Goal: Task Accomplishment & Management: Manage account settings

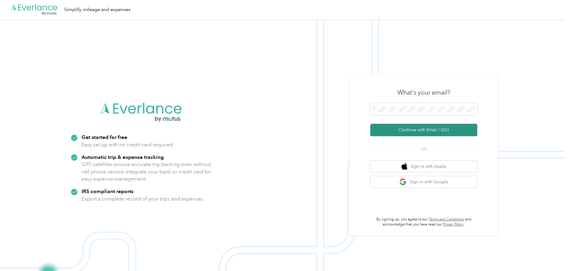
click at [422, 128] on button "Continue with Email / SSO" at bounding box center [423, 130] width 107 height 12
click at [426, 130] on button "Continue with Email / SSO" at bounding box center [423, 130] width 107 height 12
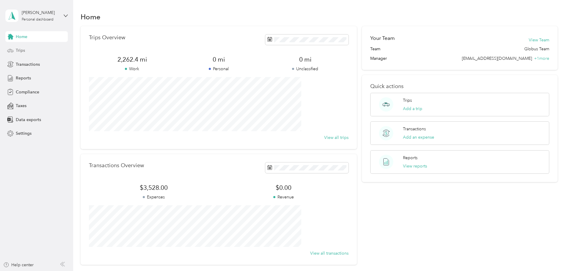
click at [23, 51] on span "Trips" at bounding box center [20, 50] width 9 height 6
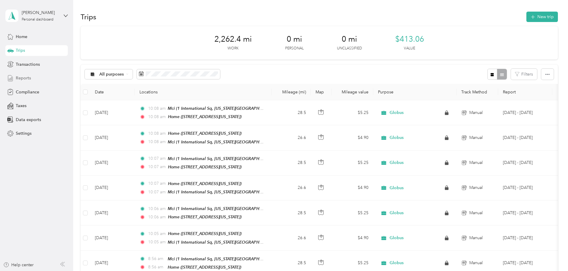
click at [25, 79] on span "Reports" at bounding box center [23, 78] width 15 height 6
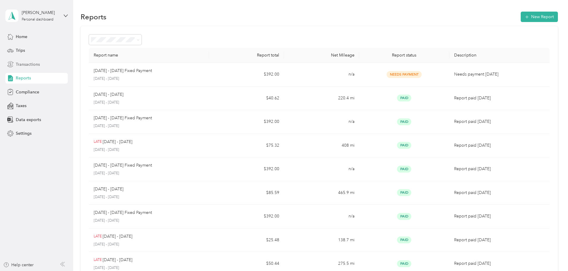
click at [38, 64] on span "Transactions" at bounding box center [28, 64] width 24 height 6
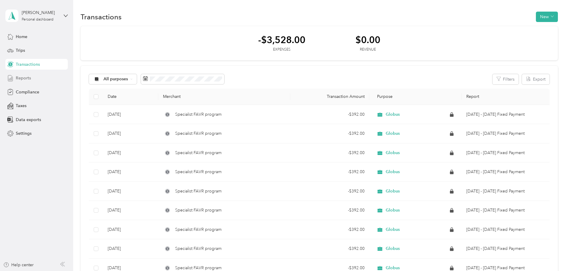
click at [31, 78] on div "Reports" at bounding box center [36, 78] width 62 height 11
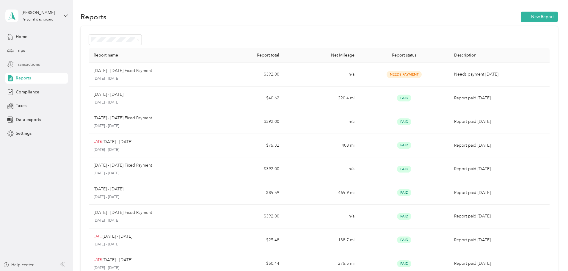
click at [31, 62] on span "Transactions" at bounding box center [28, 64] width 24 height 6
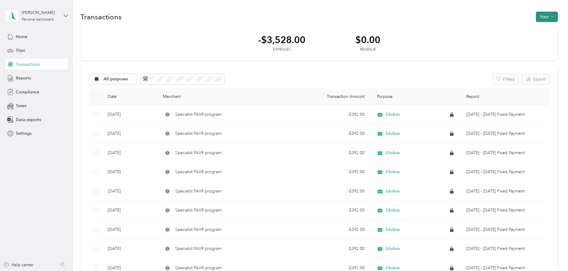
click at [536, 13] on button "New" at bounding box center [547, 17] width 22 height 10
click at [341, 87] on div "All purposes Filters Export Date Merchant Transaction Amount Purpose Report [DA…" at bounding box center [319, 184] width 477 height 236
click at [536, 19] on button "New" at bounding box center [547, 17] width 22 height 10
click at [499, 28] on span "Expense" at bounding box center [504, 28] width 16 height 6
click at [22, 49] on span "Trips" at bounding box center [20, 50] width 9 height 6
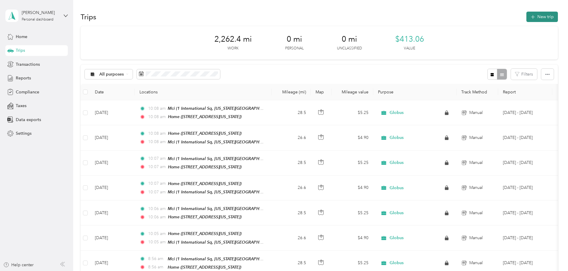
click at [526, 16] on button "New trip" at bounding box center [542, 17] width 32 height 10
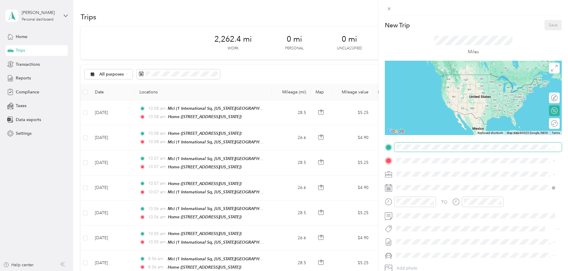
click at [411, 150] on span at bounding box center [477, 147] width 167 height 10
click at [423, 170] on div "Home" at bounding box center [437, 170] width 59 height 5
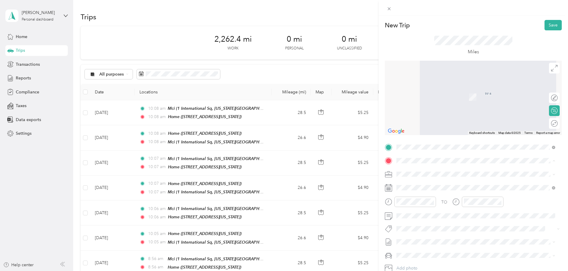
click at [418, 246] on span "1 International Sq, [US_STATE][GEOGRAPHIC_DATA], [US_STATE], [GEOGRAPHIC_DATA]" at bounding box center [470, 249] width 125 height 11
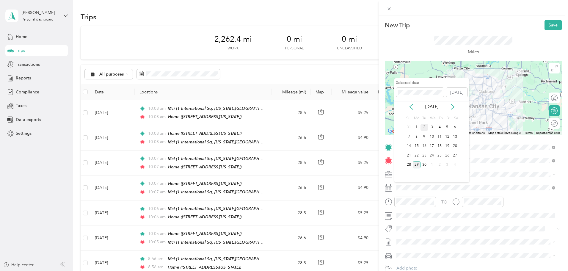
click at [424, 126] on div "2" at bounding box center [425, 127] width 8 height 7
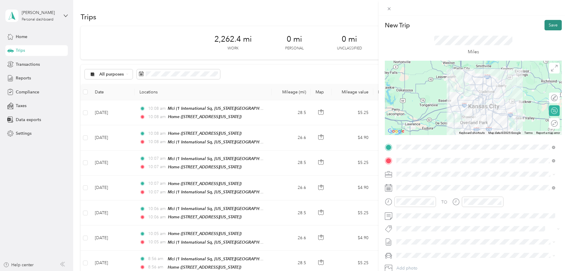
click at [548, 26] on button "Save" at bounding box center [553, 25] width 17 height 10
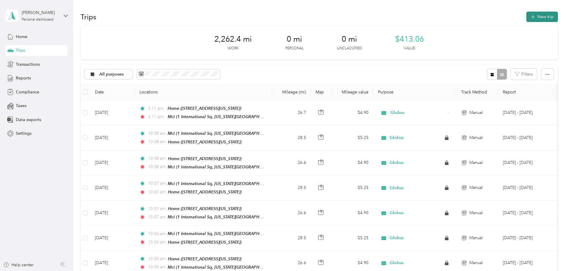
click at [526, 17] on button "New trip" at bounding box center [542, 17] width 32 height 10
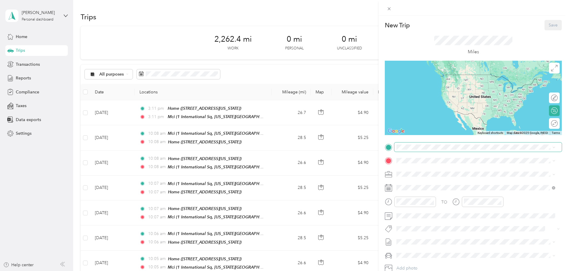
click at [420, 150] on span at bounding box center [477, 147] width 167 height 10
click at [426, 228] on div "Mci" at bounding box center [480, 226] width 145 height 5
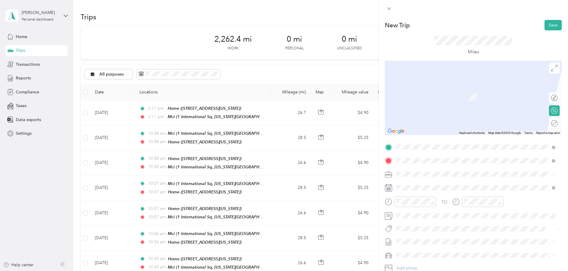
click at [425, 182] on div "Home" at bounding box center [437, 183] width 59 height 5
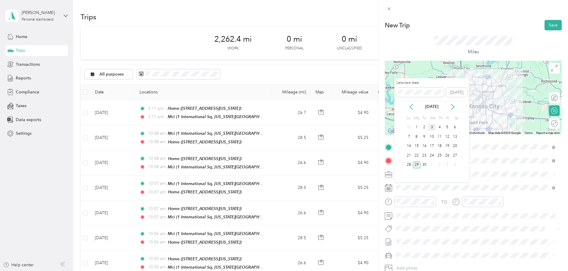
click at [434, 127] on div "3" at bounding box center [432, 127] width 8 height 7
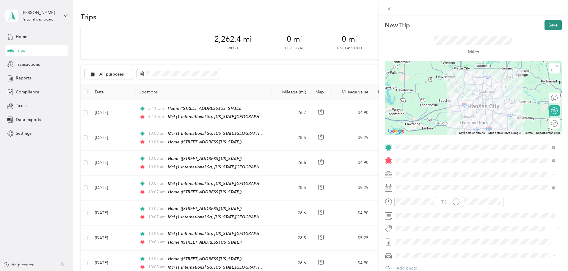
click at [547, 25] on button "Save" at bounding box center [553, 25] width 17 height 10
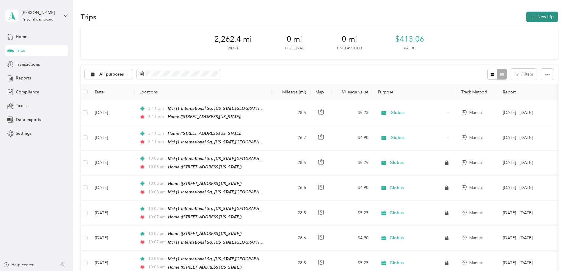
click at [526, 14] on button "New trip" at bounding box center [542, 17] width 32 height 10
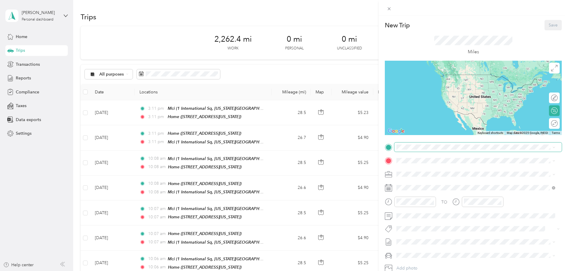
click at [411, 151] on span at bounding box center [477, 147] width 167 height 10
click at [413, 143] on span at bounding box center [477, 147] width 167 height 10
click at [417, 172] on strong "Home" at bounding box center [414, 170] width 12 height 5
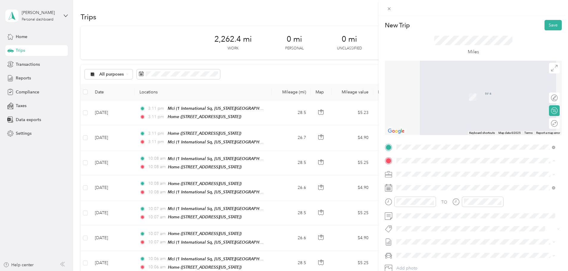
click at [422, 242] on div "Mci 1 International Sq, [US_STATE][GEOGRAPHIC_DATA], [US_STATE], [GEOGRAPHIC_DA…" at bounding box center [480, 247] width 145 height 19
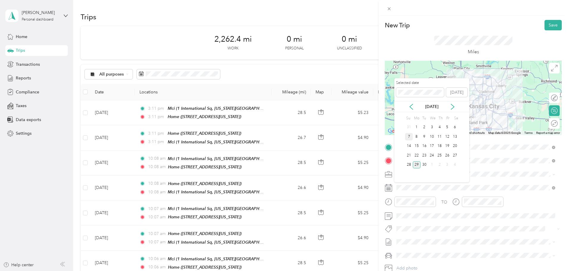
click at [411, 136] on div "7" at bounding box center [409, 136] width 8 height 7
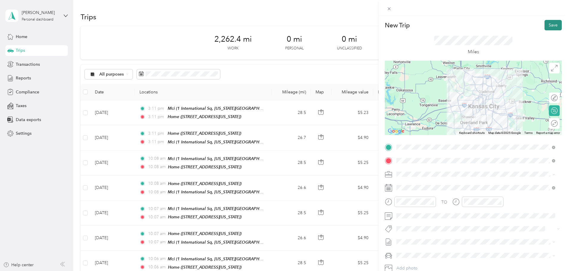
click at [548, 25] on button "Save" at bounding box center [553, 25] width 17 height 10
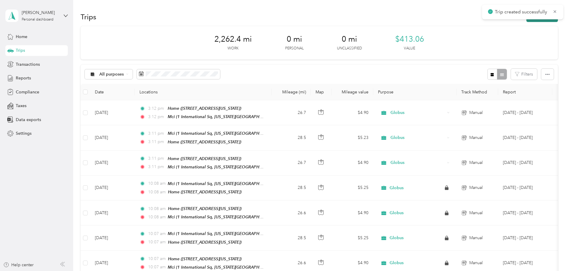
click at [526, 21] on button "New trip" at bounding box center [542, 17] width 32 height 10
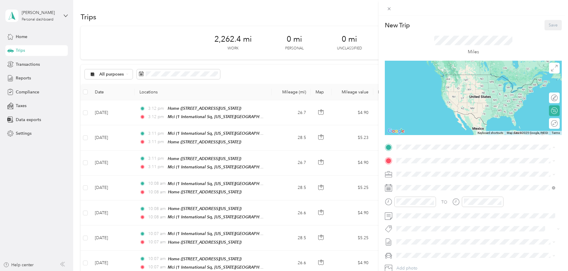
click at [415, 229] on div "Mci 1 International Sq, [US_STATE][GEOGRAPHIC_DATA], [US_STATE], [GEOGRAPHIC_DA…" at bounding box center [480, 233] width 145 height 19
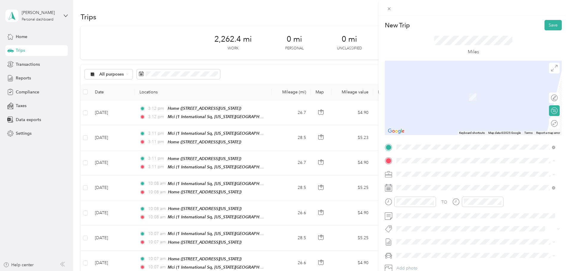
click at [424, 188] on div "Home [STREET_ADDRESS][US_STATE]" at bounding box center [437, 187] width 59 height 12
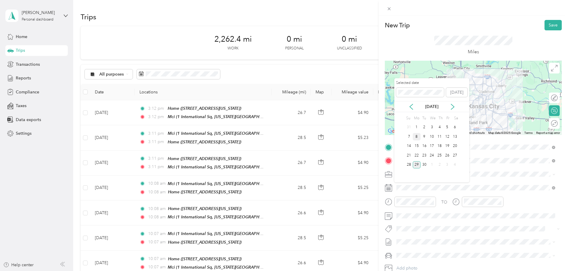
click at [415, 137] on div "8" at bounding box center [417, 136] width 8 height 7
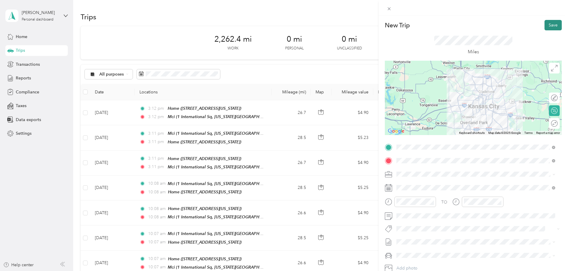
click at [545, 24] on button "Save" at bounding box center [553, 25] width 17 height 10
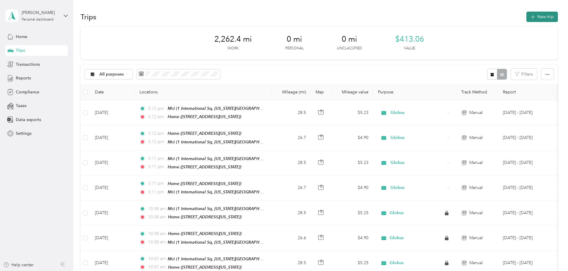
click at [526, 19] on button "New trip" at bounding box center [542, 17] width 32 height 10
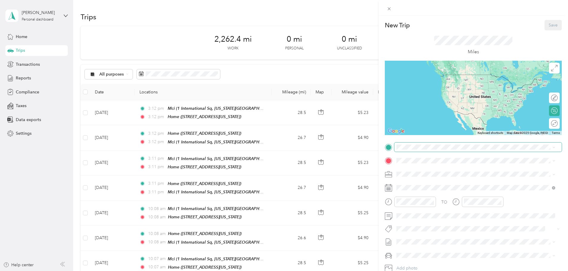
click at [426, 150] on span at bounding box center [477, 147] width 167 height 10
click at [416, 168] on strong "Home" at bounding box center [414, 170] width 12 height 5
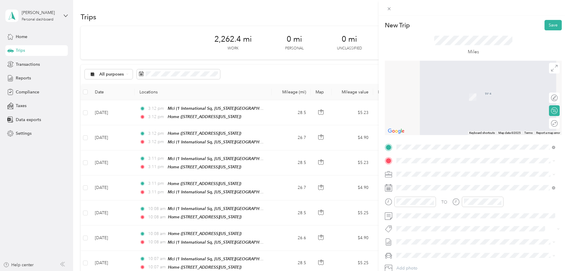
click at [412, 240] on strong "Mci" at bounding box center [411, 240] width 7 height 5
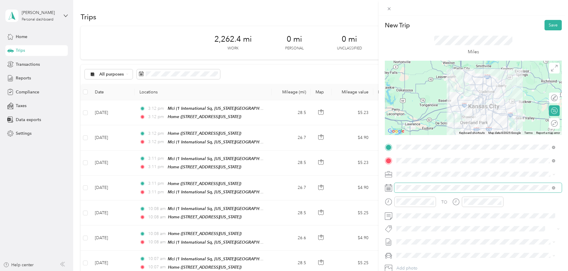
click at [421, 190] on span at bounding box center [477, 188] width 167 height 10
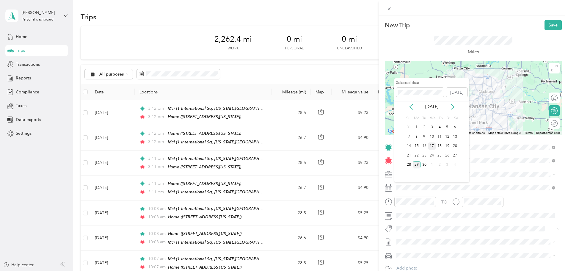
click at [434, 146] on div "17" at bounding box center [432, 145] width 8 height 7
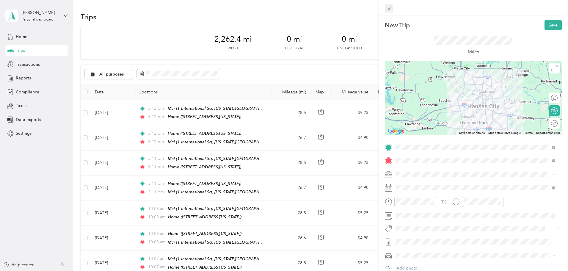
click at [391, 8] on icon at bounding box center [389, 8] width 5 height 5
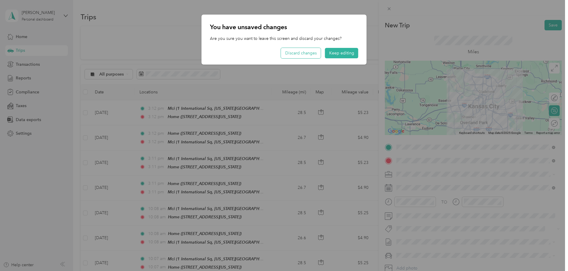
click at [311, 54] on button "Discard changes" at bounding box center [301, 53] width 40 height 10
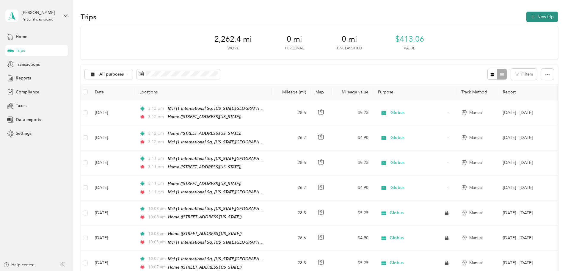
click at [526, 21] on button "New trip" at bounding box center [542, 17] width 32 height 10
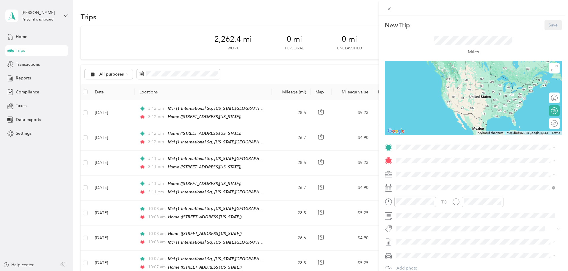
click at [415, 174] on div "Home [STREET_ADDRESS][US_STATE]" at bounding box center [437, 174] width 59 height 12
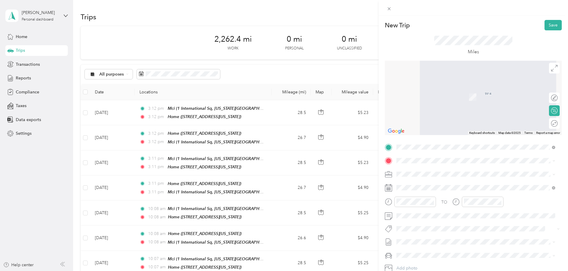
click at [430, 183] on span "[STREET_ADDRESS][US_STATE]" at bounding box center [437, 180] width 59 height 5
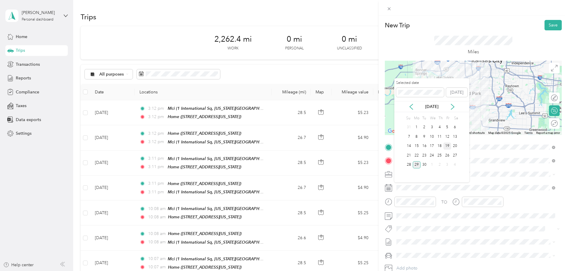
click at [449, 145] on div "19" at bounding box center [447, 145] width 8 height 7
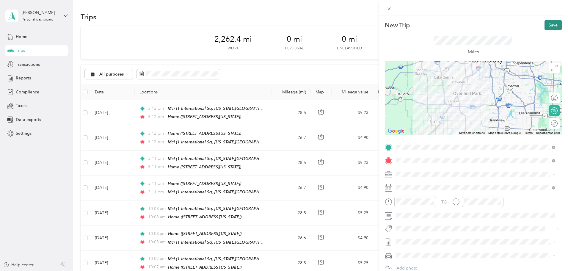
click at [551, 24] on button "Save" at bounding box center [553, 25] width 17 height 10
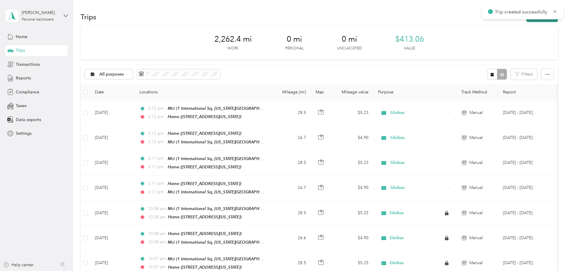
click at [526, 21] on button "New trip" at bounding box center [542, 17] width 32 height 10
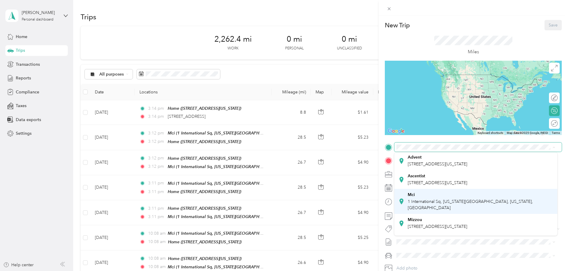
scroll to position [42, 0]
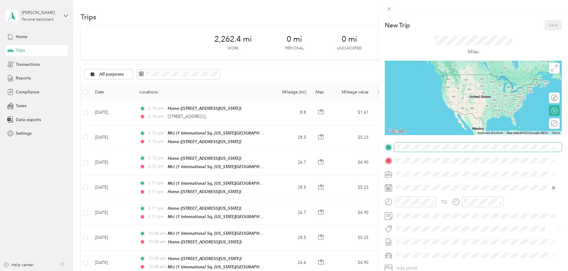
click at [421, 144] on span at bounding box center [477, 147] width 167 height 10
click at [432, 170] on span "[STREET_ADDRESS][US_STATE]" at bounding box center [437, 168] width 59 height 5
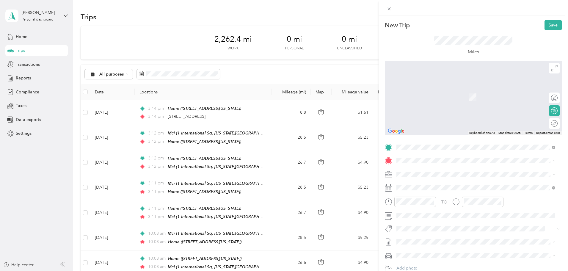
click at [421, 186] on div "Home" at bounding box center [437, 183] width 59 height 5
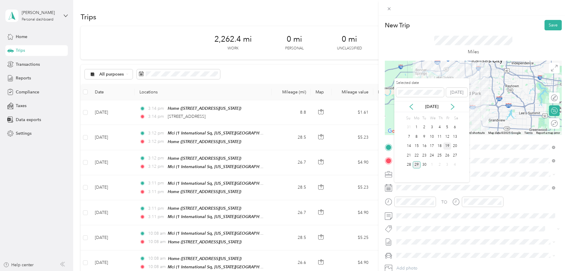
click at [448, 147] on div "19" at bounding box center [447, 145] width 8 height 7
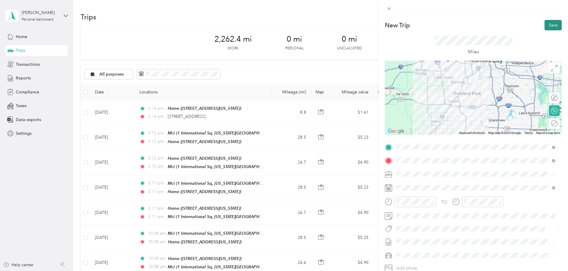
click at [550, 25] on button "Save" at bounding box center [553, 25] width 17 height 10
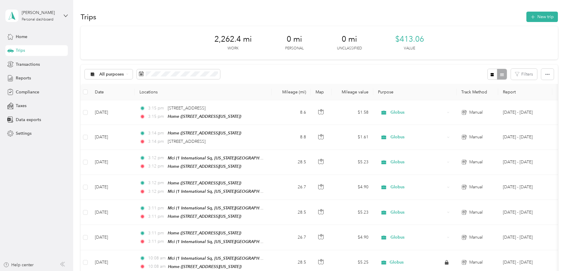
click at [406, 58] on div "2,262.4 mi Work 0 mi Personal 0 mi Unclassified $413.06 Value" at bounding box center [319, 42] width 477 height 33
click at [526, 16] on button "New trip" at bounding box center [542, 17] width 32 height 10
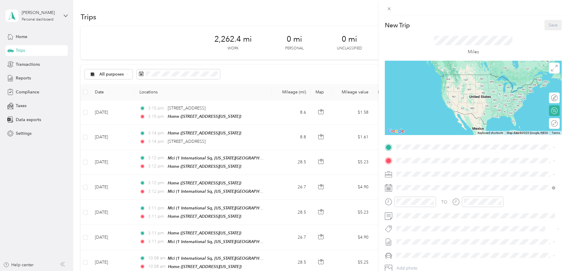
click at [423, 169] on div "Home" at bounding box center [437, 169] width 59 height 5
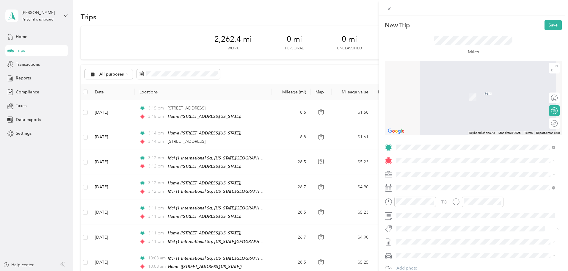
click at [440, 240] on div "[GEOGRAPHIC_DATA][STREET_ADDRESS][US_STATE][GEOGRAPHIC_DATA]" at bounding box center [437, 246] width 59 height 12
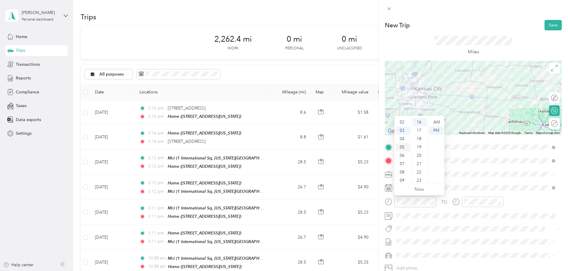
scroll to position [0, 0]
click at [404, 139] on div "02" at bounding box center [403, 139] width 14 height 8
click at [401, 134] on div "02" at bounding box center [403, 134] width 14 height 8
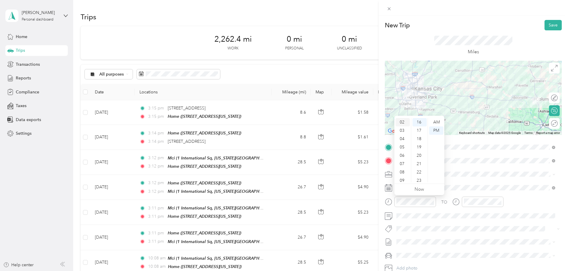
click at [401, 120] on div "02" at bounding box center [403, 122] width 14 height 8
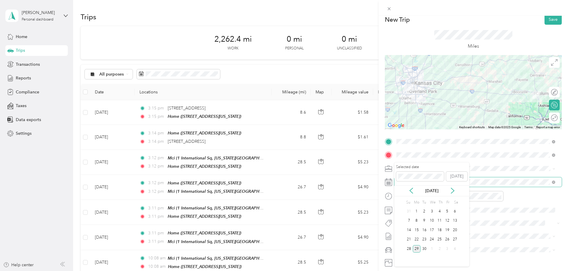
scroll to position [0, 0]
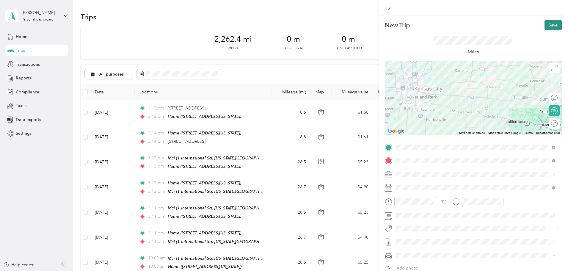
click at [552, 25] on button "Save" at bounding box center [553, 25] width 17 height 10
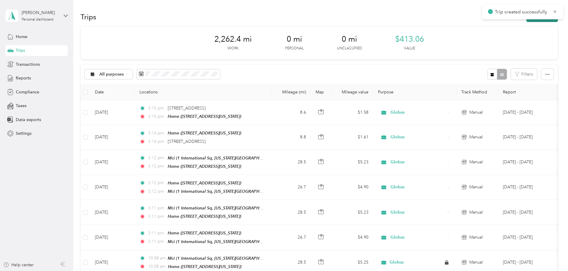
click at [526, 21] on button "New trip" at bounding box center [542, 17] width 32 height 10
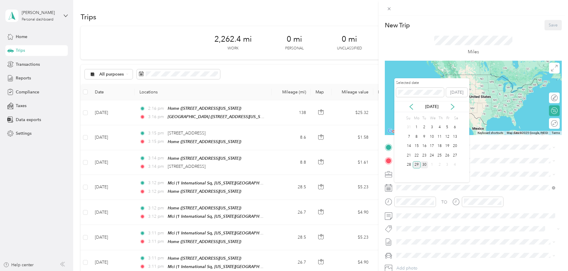
click at [424, 163] on div "30" at bounding box center [425, 164] width 8 height 7
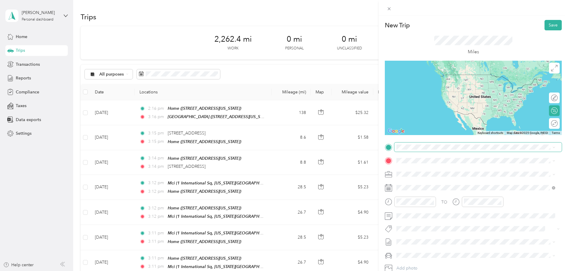
click at [414, 143] on span at bounding box center [477, 147] width 167 height 10
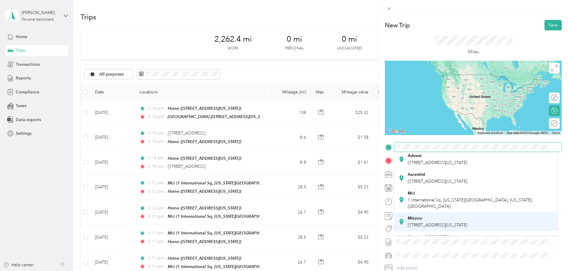
scroll to position [42, 0]
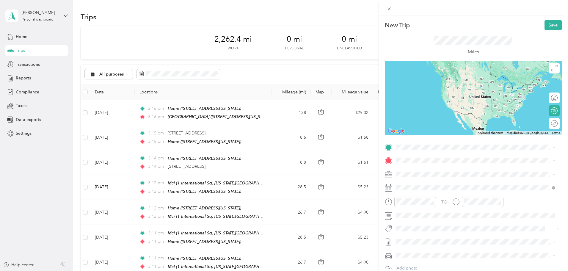
click at [433, 226] on strong "Courtyard COLUMBIA" at bounding box center [429, 228] width 43 height 5
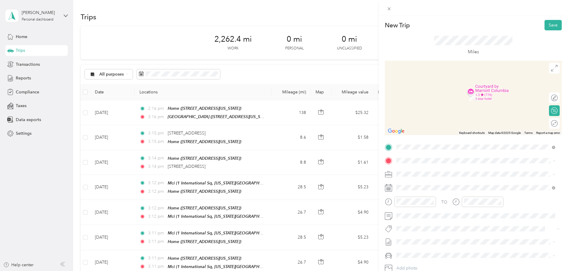
click at [419, 187] on div "Home [STREET_ADDRESS][US_STATE]" at bounding box center [437, 187] width 59 height 12
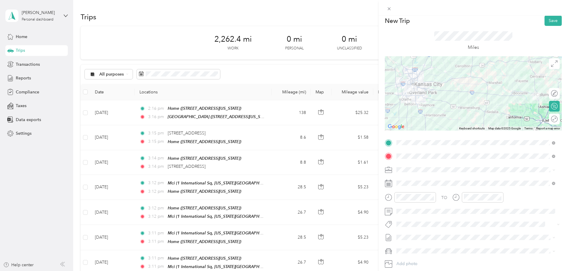
scroll to position [0, 0]
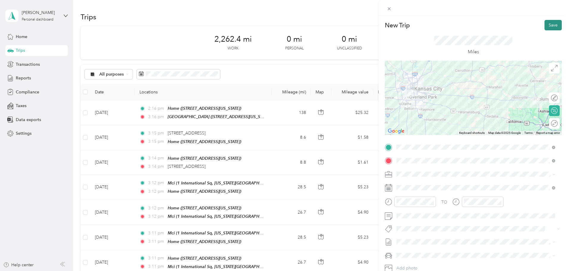
click at [552, 26] on button "Save" at bounding box center [553, 25] width 17 height 10
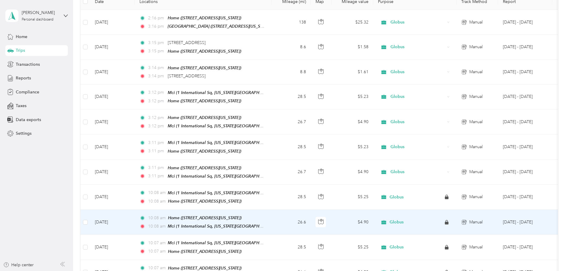
scroll to position [59, 0]
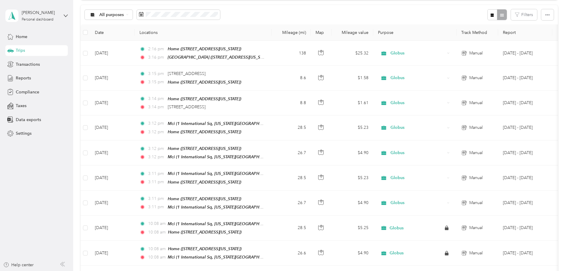
click at [28, 58] on div "Home Trips Transactions Reports Compliance Taxes Data exports Settings" at bounding box center [36, 85] width 62 height 108
click at [33, 63] on span "Transactions" at bounding box center [28, 64] width 24 height 6
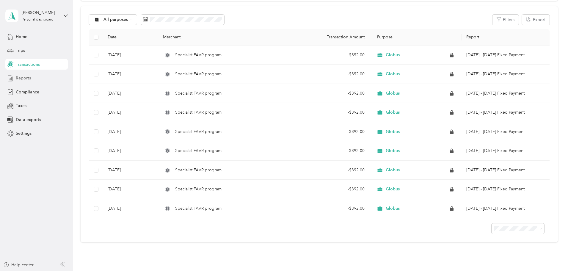
click at [27, 76] on span "Reports" at bounding box center [23, 78] width 15 height 6
